Goal: Obtain resource: Download file/media

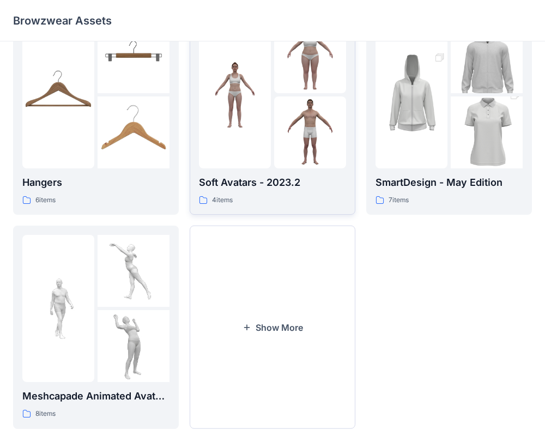
scroll to position [280, 0]
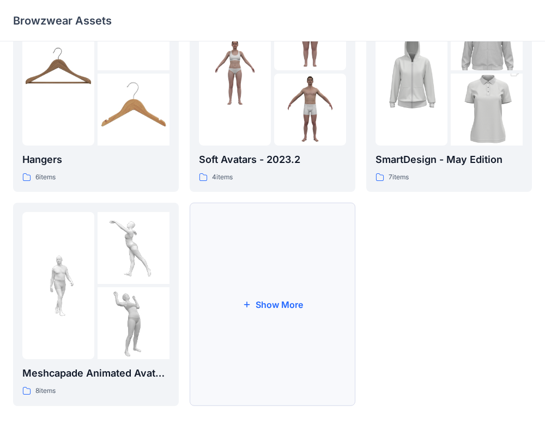
click at [266, 310] on button "Show More" at bounding box center [273, 304] width 166 height 203
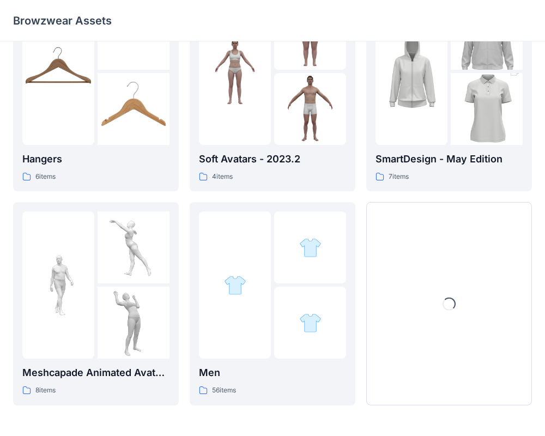
scroll to position [494, 0]
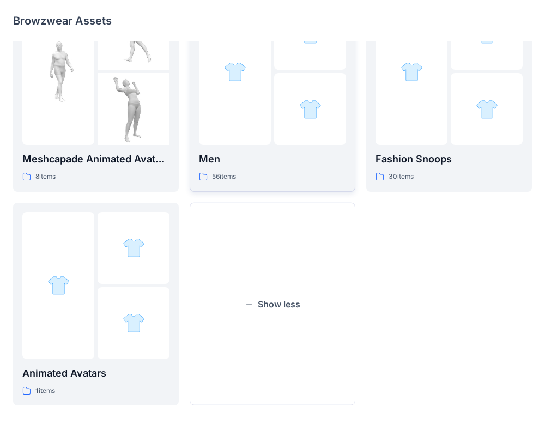
click at [248, 97] on div at bounding box center [235, 71] width 72 height 147
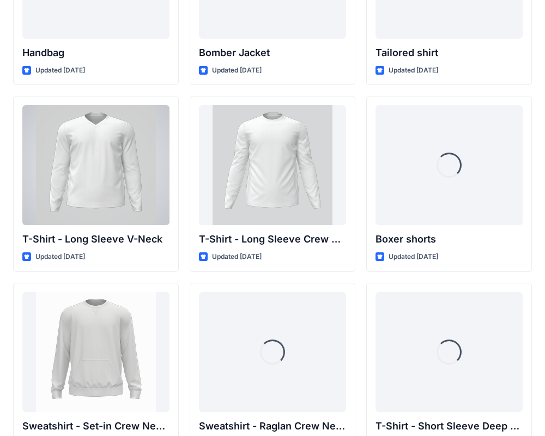
scroll to position [707, 0]
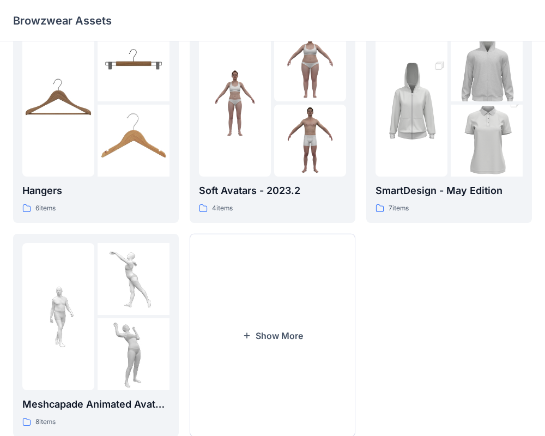
scroll to position [280, 0]
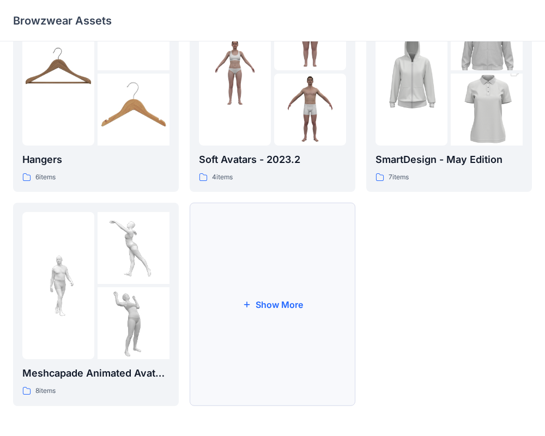
click at [250, 304] on icon "button" at bounding box center [247, 304] width 9 height 9
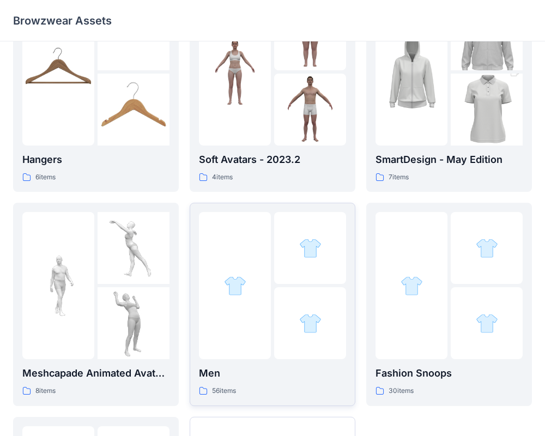
click at [243, 322] on div at bounding box center [235, 285] width 72 height 147
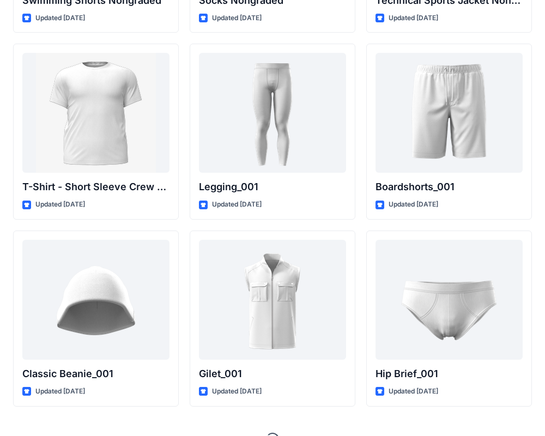
scroll to position [1901, 0]
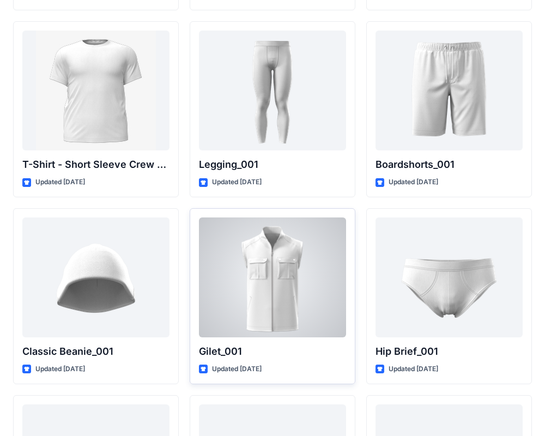
click at [292, 273] on div at bounding box center [272, 278] width 147 height 120
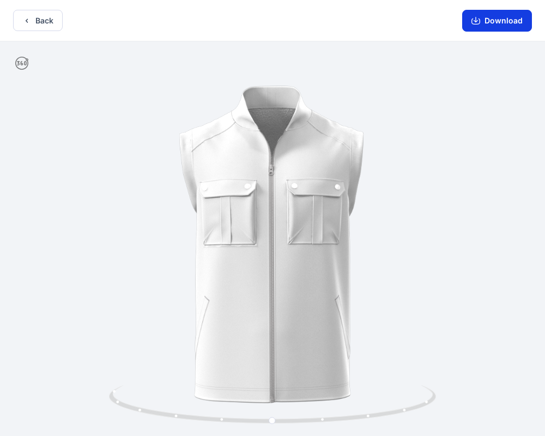
click at [502, 24] on button "Download" at bounding box center [498, 21] width 70 height 22
click at [55, 28] on button "Back" at bounding box center [38, 20] width 50 height 21
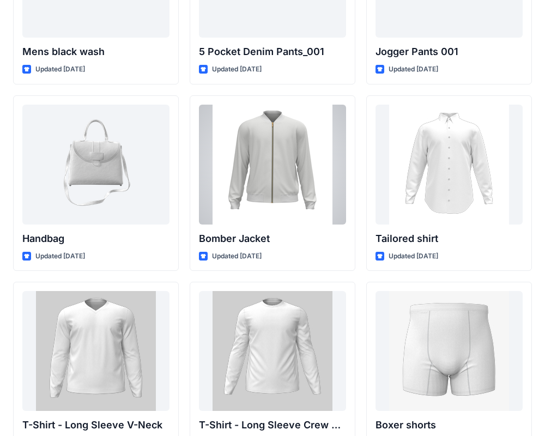
scroll to position [519, 0]
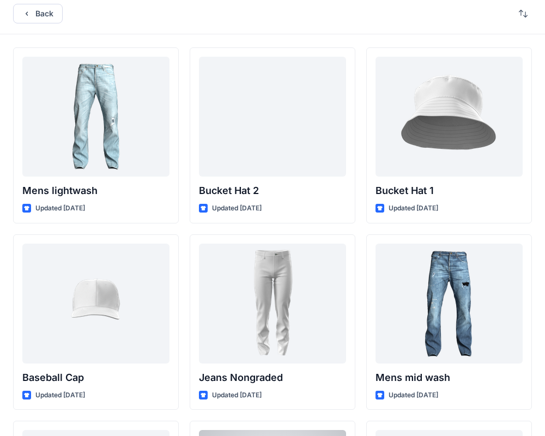
scroll to position [0, 0]
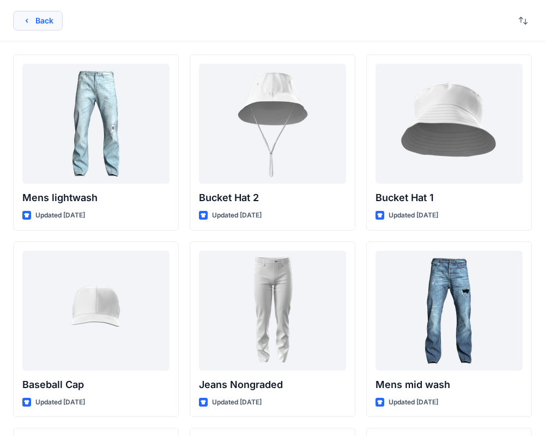
click at [21, 16] on button "Back" at bounding box center [38, 21] width 50 height 20
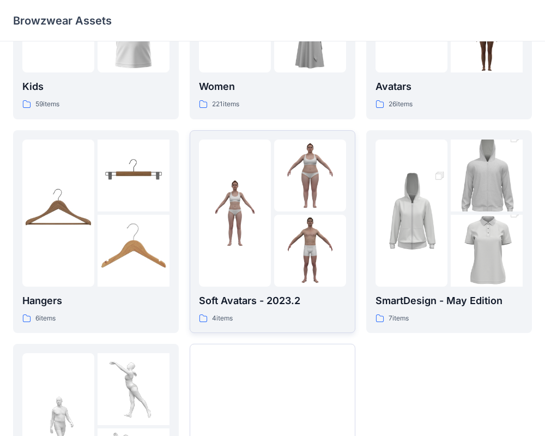
scroll to position [140, 0]
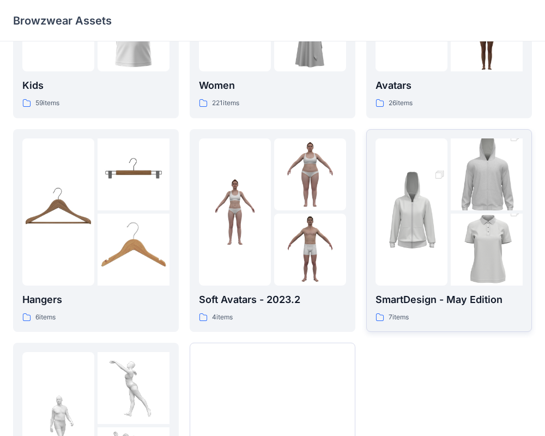
click at [487, 230] on img at bounding box center [487, 250] width 72 height 108
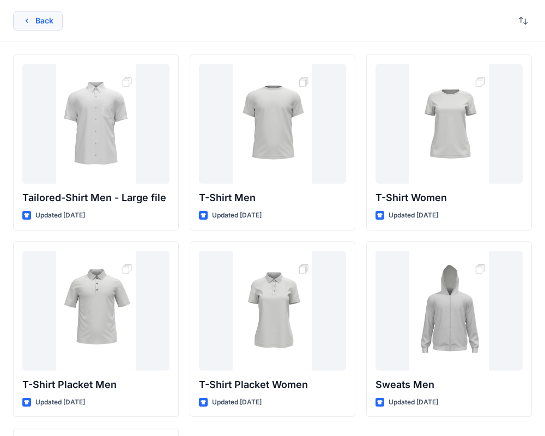
click at [54, 18] on button "Back" at bounding box center [38, 21] width 50 height 20
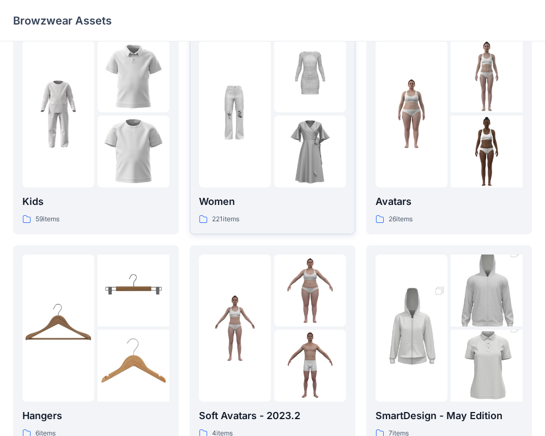
scroll to position [19, 0]
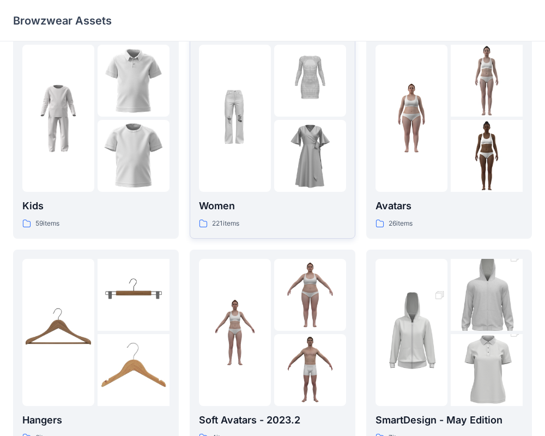
click at [251, 189] on div at bounding box center [235, 118] width 72 height 147
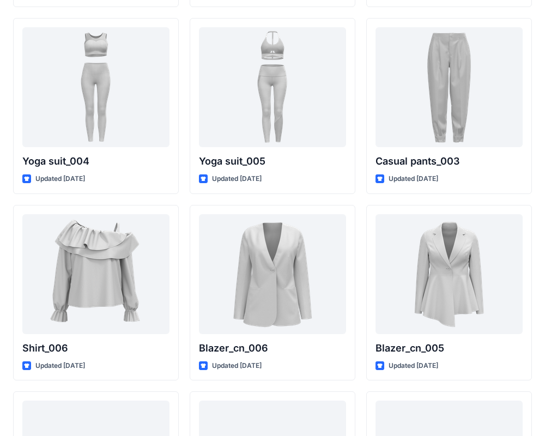
scroll to position [6203, 0]
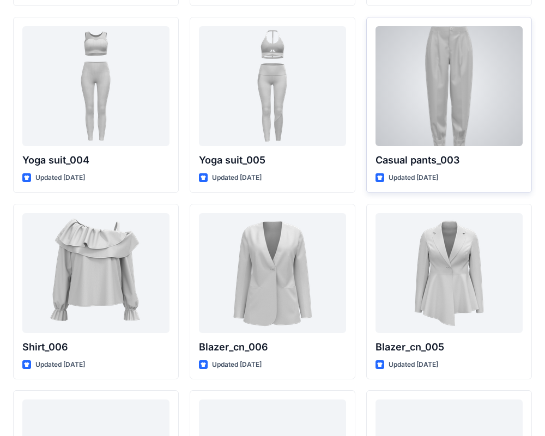
click at [445, 141] on div at bounding box center [449, 86] width 147 height 120
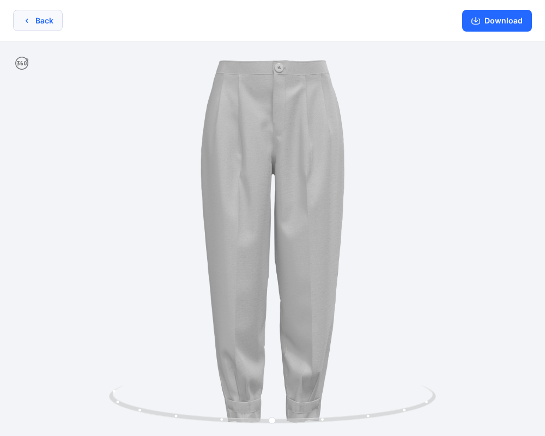
click at [39, 23] on button "Back" at bounding box center [38, 20] width 50 height 21
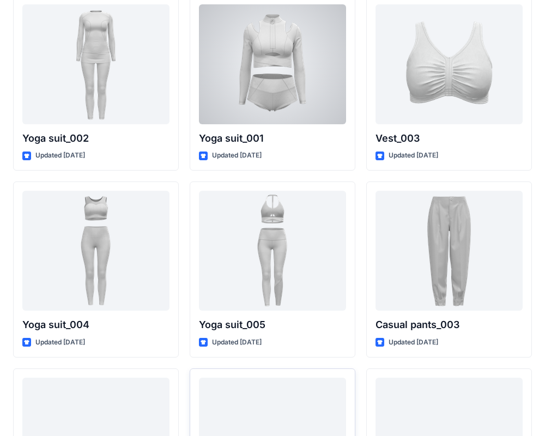
scroll to position [6042, 0]
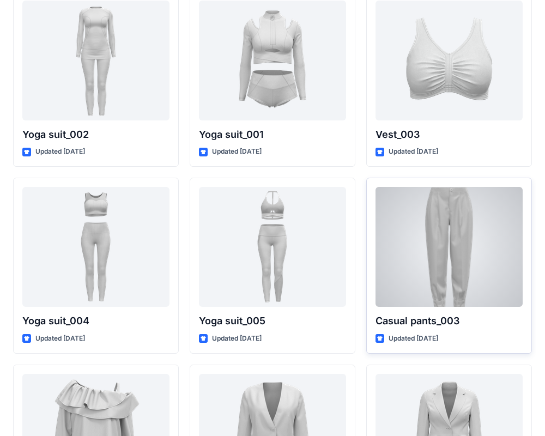
click at [453, 262] on div at bounding box center [449, 247] width 147 height 120
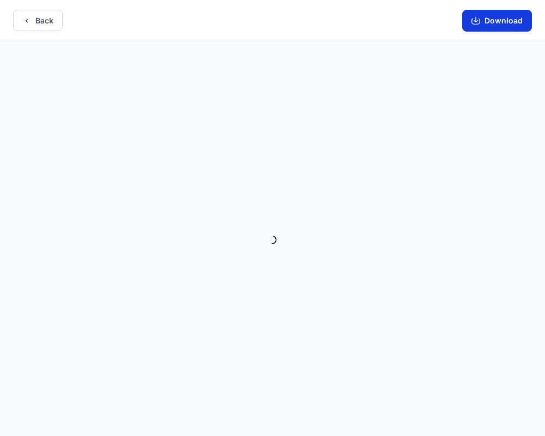
click at [492, 23] on button "Download" at bounding box center [498, 21] width 70 height 22
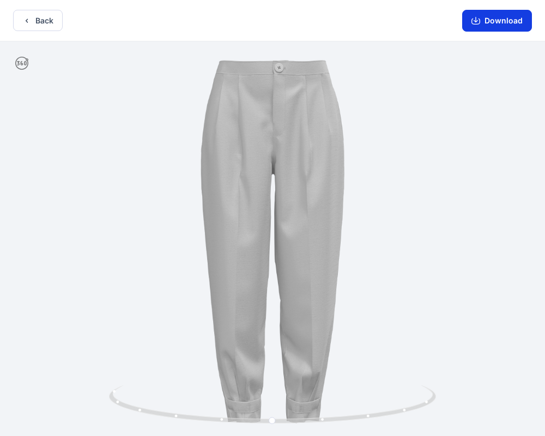
click at [483, 22] on button "Download" at bounding box center [498, 21] width 70 height 22
click at [55, 18] on button "Back" at bounding box center [38, 20] width 50 height 21
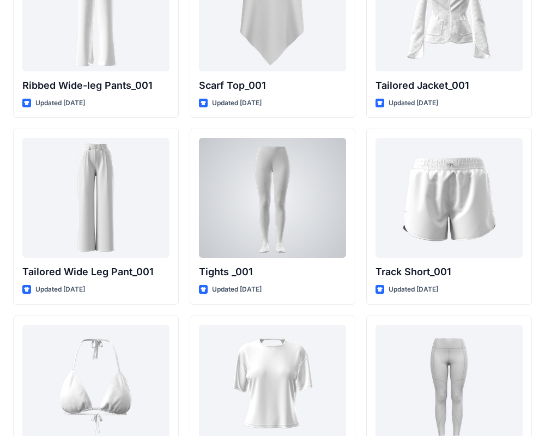
scroll to position [12257, 0]
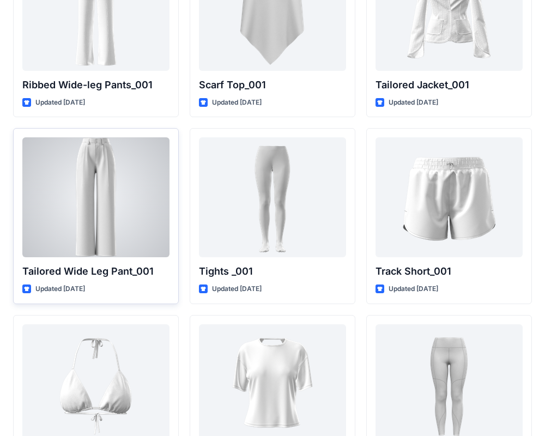
click at [100, 190] on div at bounding box center [95, 197] width 147 height 120
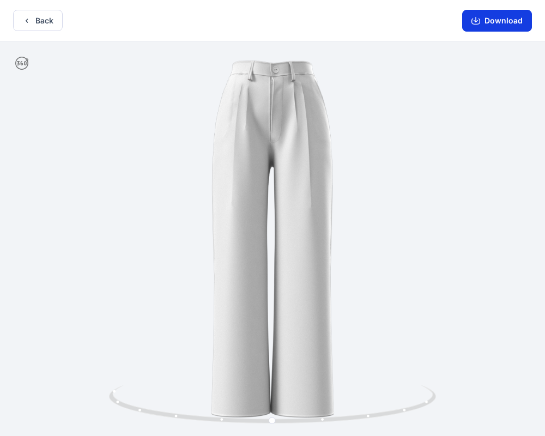
click at [502, 23] on button "Download" at bounding box center [498, 21] width 70 height 22
click at [32, 24] on button "Back" at bounding box center [38, 20] width 50 height 21
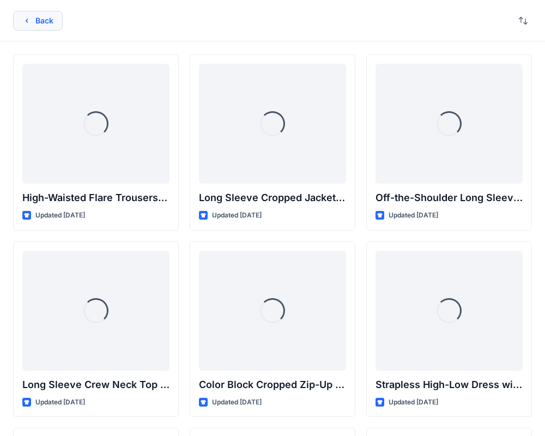
click at [49, 23] on button "Back" at bounding box center [38, 21] width 50 height 20
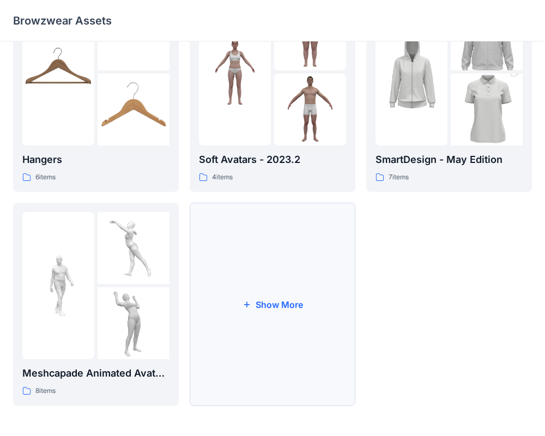
click at [257, 326] on button "Show More" at bounding box center [273, 304] width 166 height 203
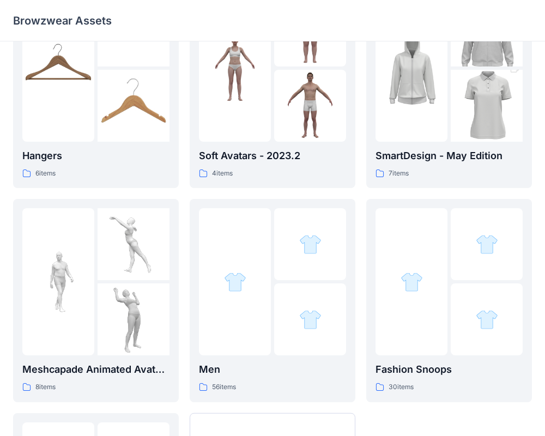
scroll to position [285, 0]
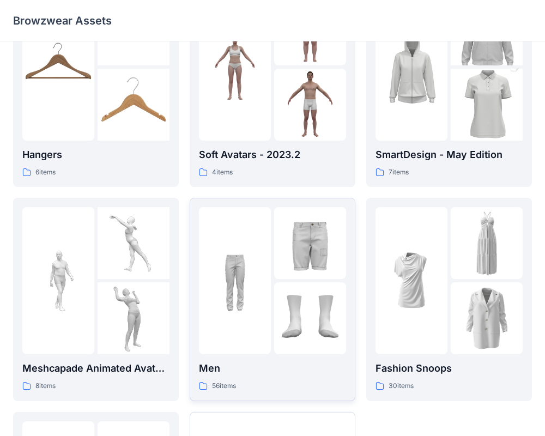
click at [293, 315] on img at bounding box center [310, 319] width 72 height 72
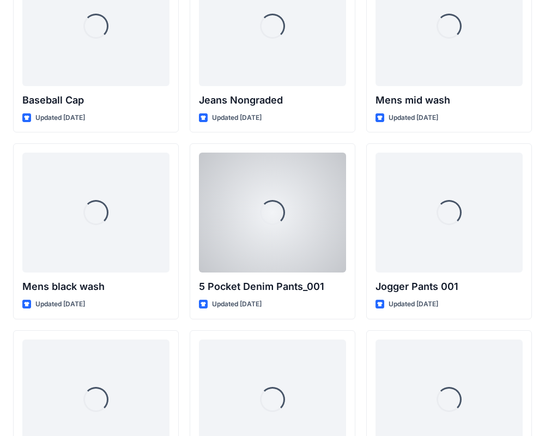
click at [293, 315] on div "Loading... 5 Pocket Denim Pants_001 Updated 2 years ago" at bounding box center [273, 231] width 166 height 176
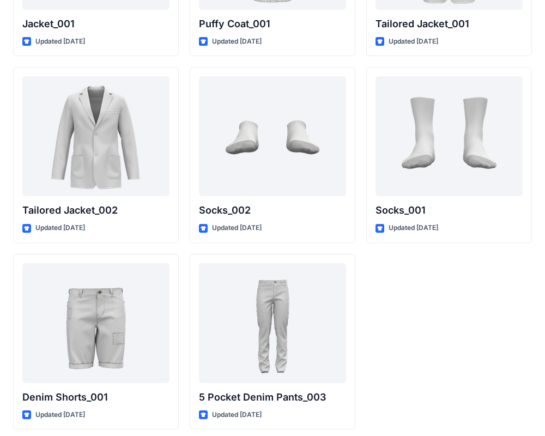
scroll to position [3170, 0]
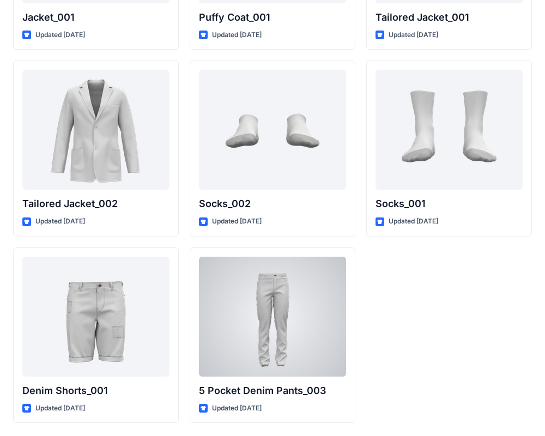
click at [319, 277] on div at bounding box center [272, 317] width 147 height 120
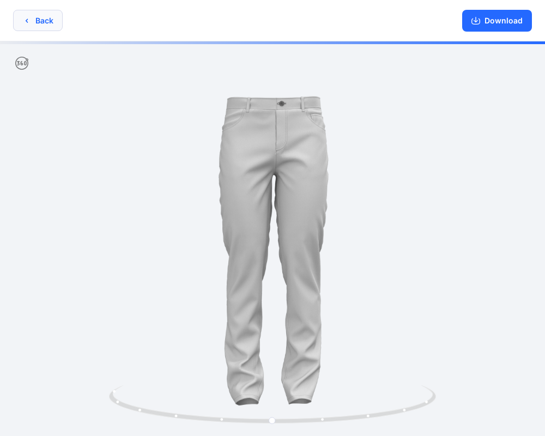
click at [37, 24] on button "Back" at bounding box center [38, 20] width 50 height 21
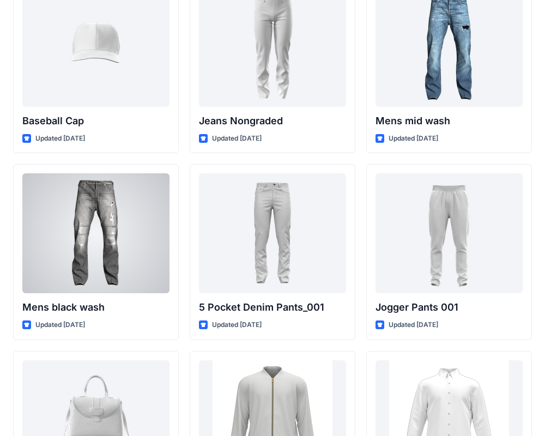
scroll to position [240, 0]
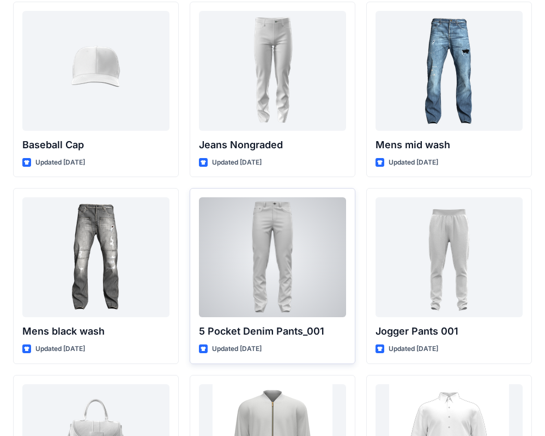
click at [264, 213] on div at bounding box center [272, 257] width 147 height 120
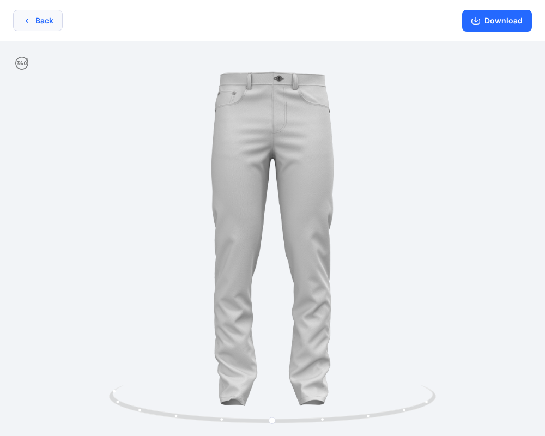
click at [26, 20] on icon "button" at bounding box center [26, 20] width 9 height 9
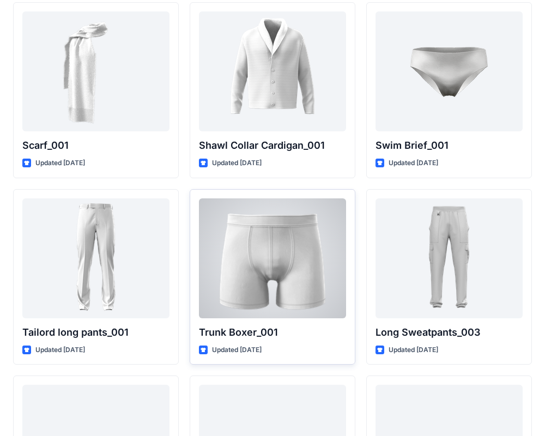
scroll to position [2485, 0]
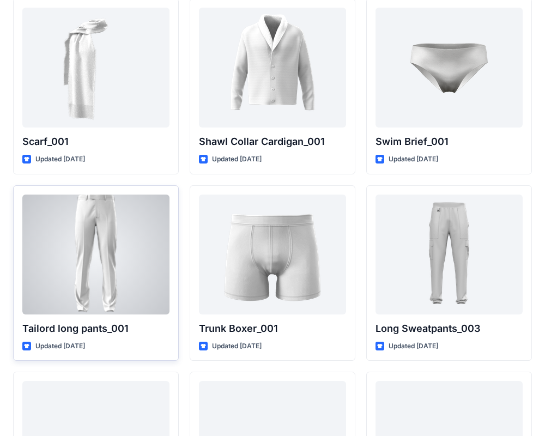
click at [129, 236] on div at bounding box center [95, 255] width 147 height 120
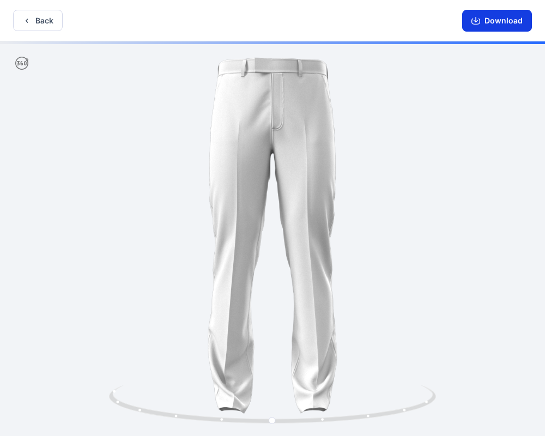
click at [490, 15] on button "Download" at bounding box center [498, 21] width 70 height 22
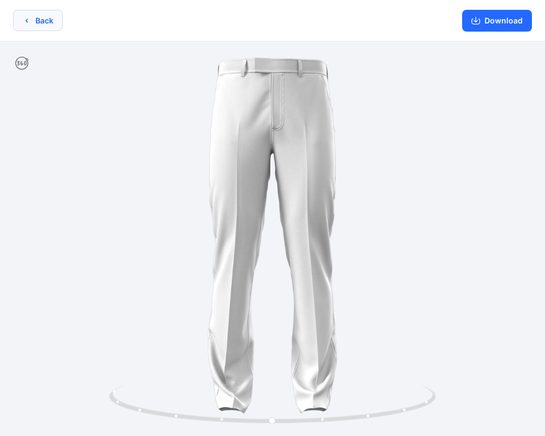
click at [49, 16] on button "Back" at bounding box center [38, 20] width 50 height 21
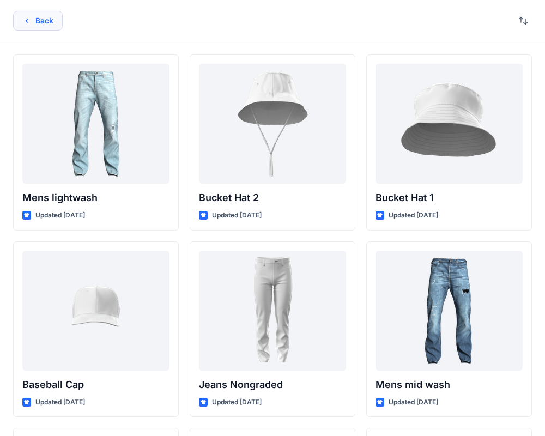
click at [33, 21] on button "Back" at bounding box center [38, 21] width 50 height 20
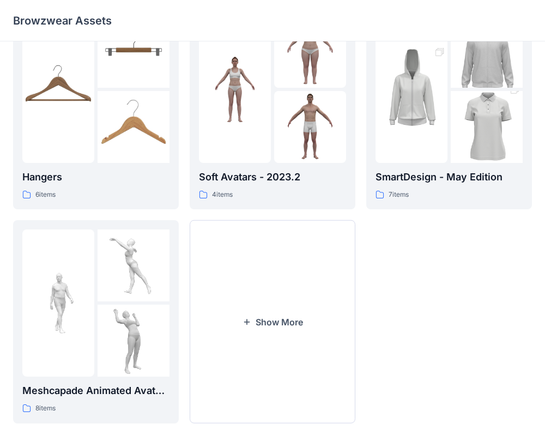
scroll to position [280, 0]
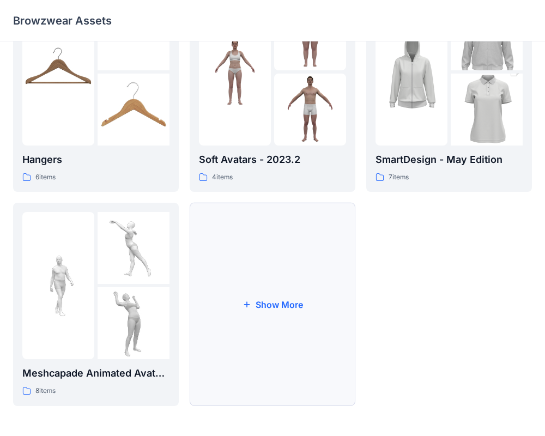
click at [295, 268] on button "Show More" at bounding box center [273, 304] width 166 height 203
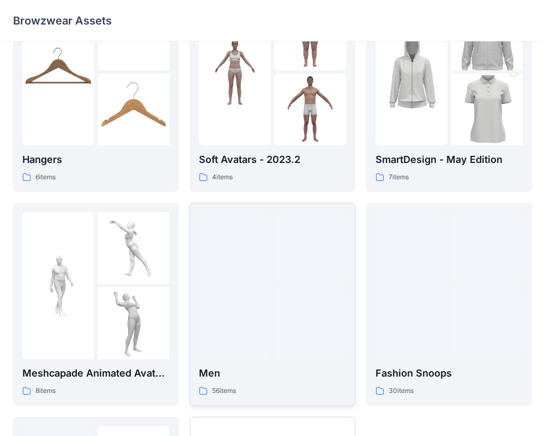
click at [264, 350] on div at bounding box center [235, 285] width 72 height 147
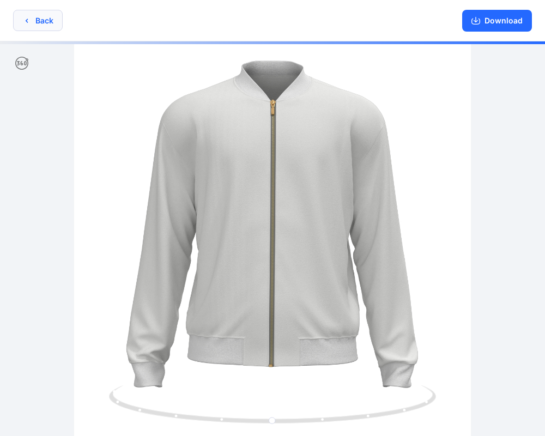
click at [45, 17] on button "Back" at bounding box center [38, 20] width 50 height 21
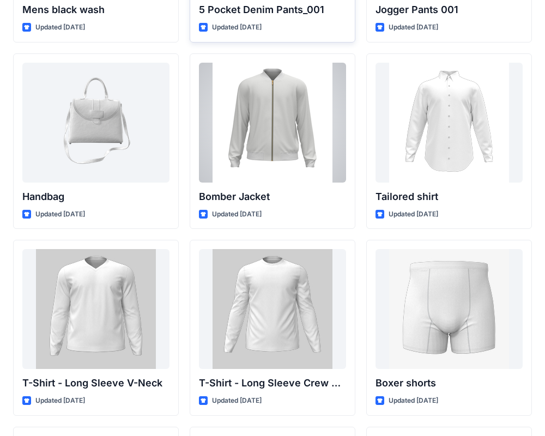
scroll to position [563, 0]
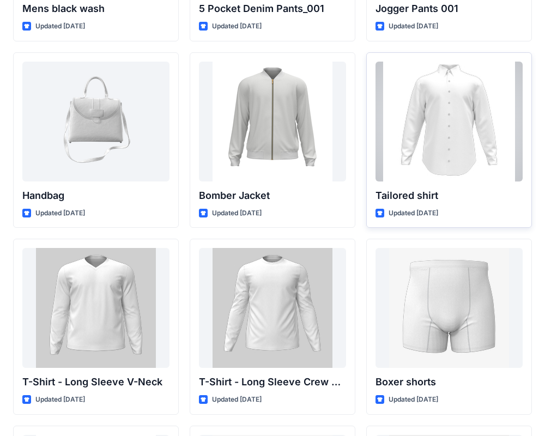
click at [425, 137] on div at bounding box center [449, 122] width 147 height 120
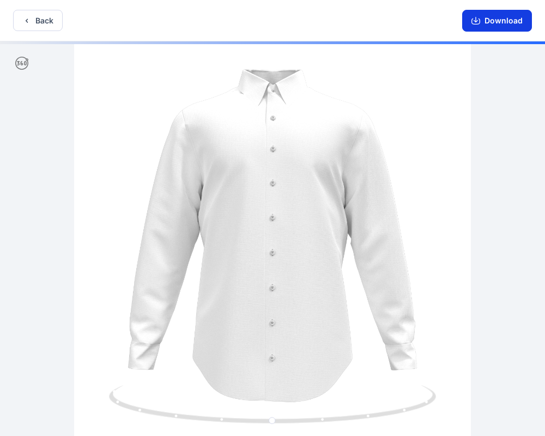
click at [485, 17] on button "Download" at bounding box center [498, 21] width 70 height 22
